Goal: Task Accomplishment & Management: Complete application form

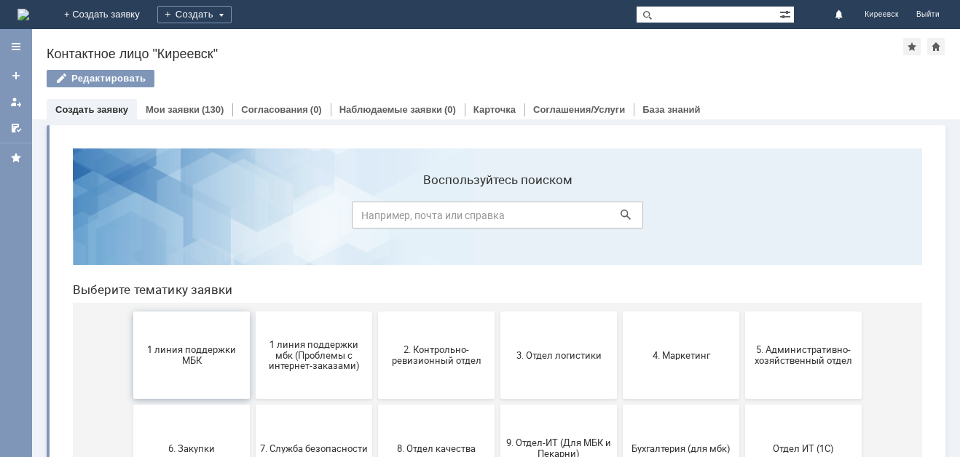
click at [215, 379] on button "1 линия поддержки МБК" at bounding box center [191, 355] width 116 height 87
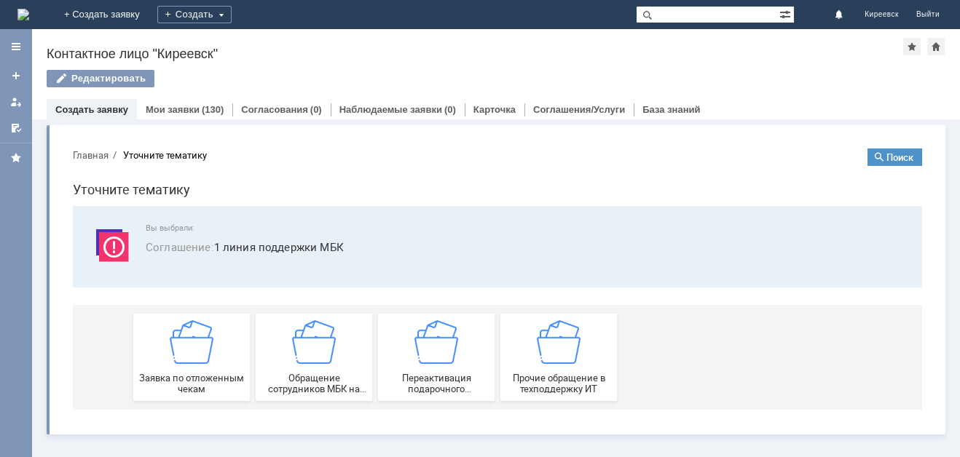
click at [215, 379] on span "Заявка по отложенным чекам" at bounding box center [192, 384] width 108 height 22
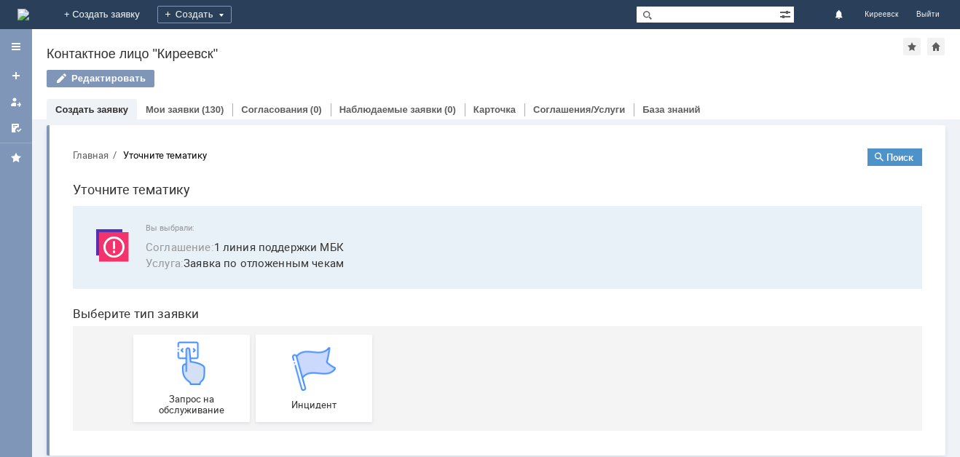
click at [215, 379] on div "Запрос на обслуживание" at bounding box center [192, 378] width 108 height 74
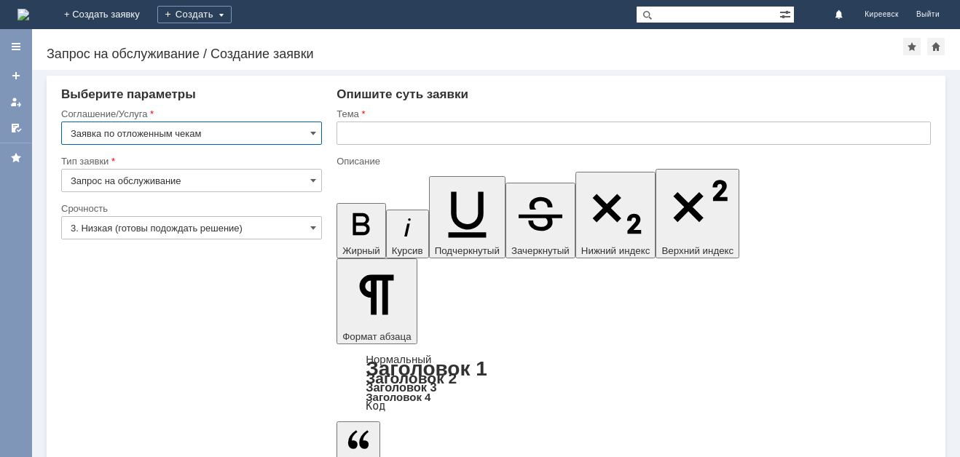
click at [448, 139] on input "text" at bounding box center [633, 133] width 594 height 23
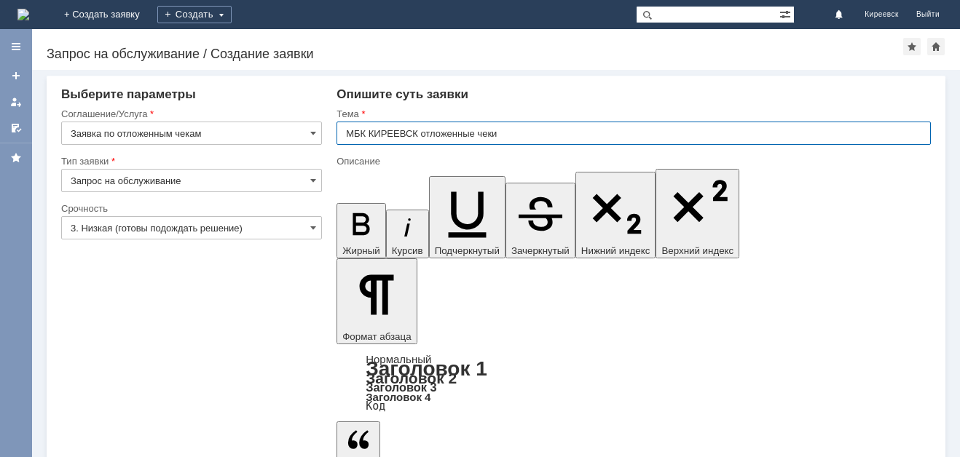
type input "МБК КИРЕЕВСК отложенные чеки"
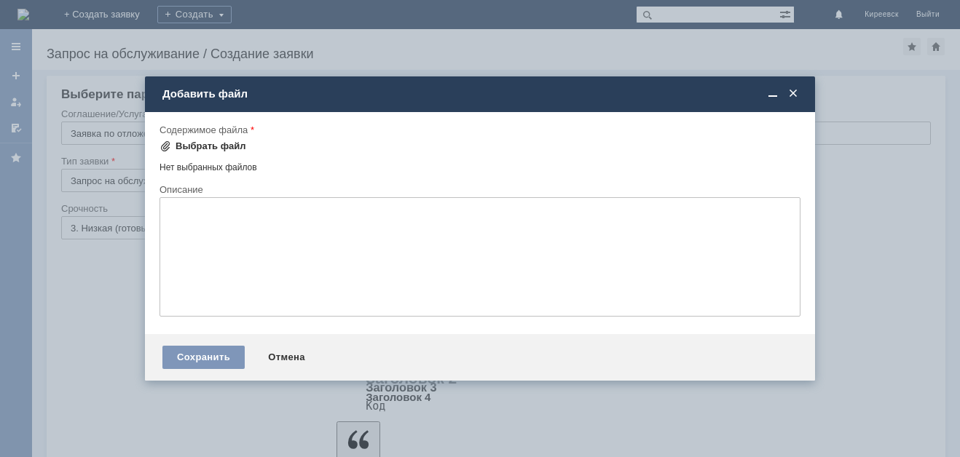
click at [189, 145] on div "Выбрать файл" at bounding box center [210, 147] width 71 height 12
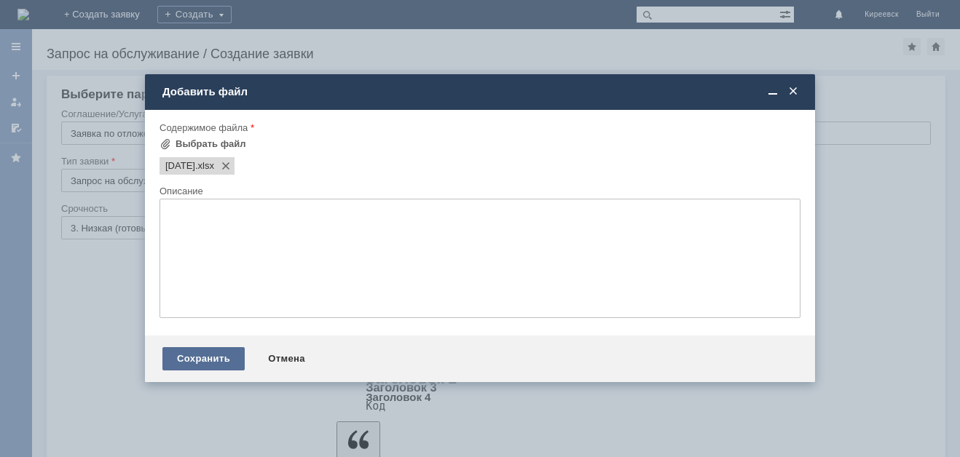
click at [186, 360] on div "Сохранить" at bounding box center [203, 358] width 82 height 23
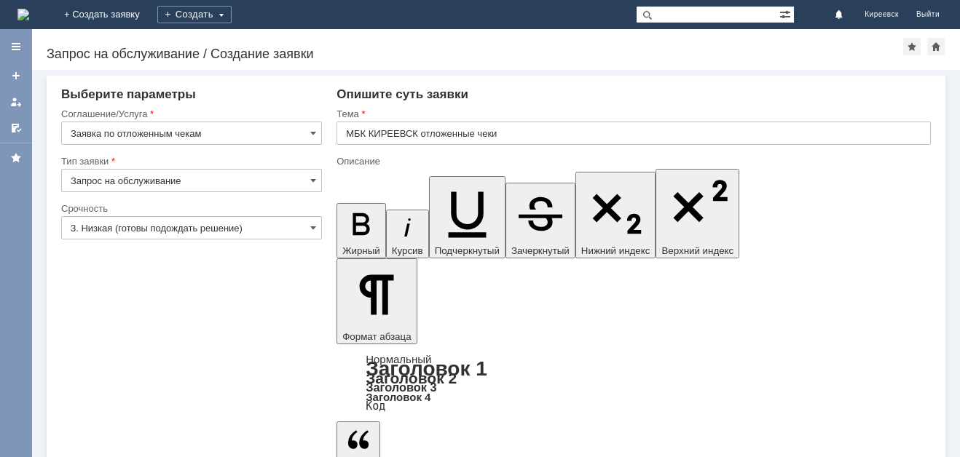
click at [130, 227] on input "3. Низкая (готовы подождать решение)" at bounding box center [191, 227] width 261 height 23
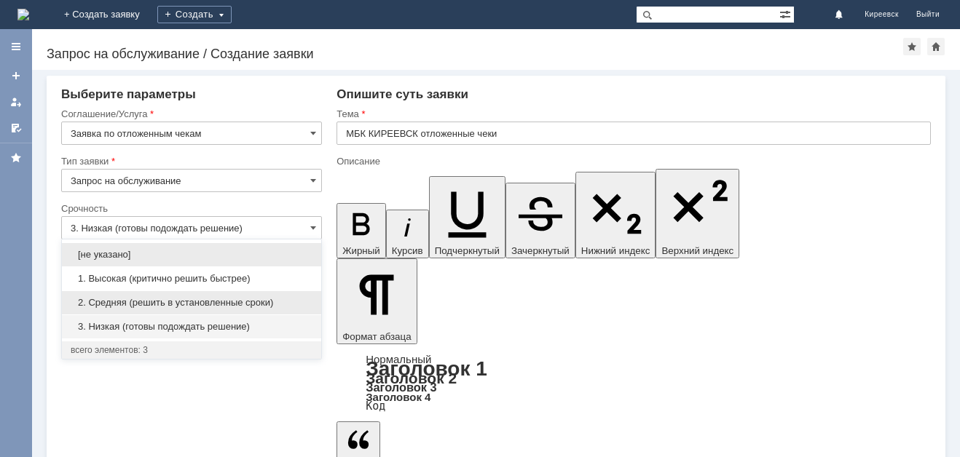
click at [114, 307] on span "2. Средняя (решить в установленные сроки)" at bounding box center [192, 303] width 242 height 12
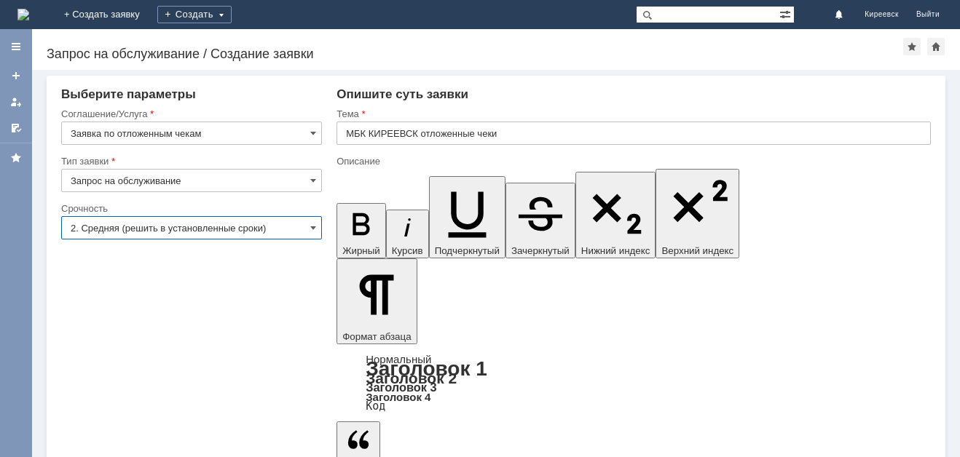
type input "2. Средняя (решить в установленные сроки)"
